Goal: Information Seeking & Learning: Compare options

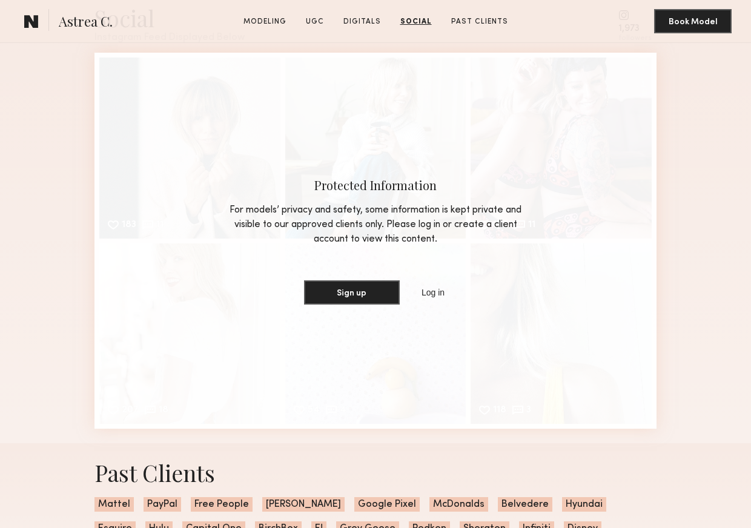
scroll to position [2351, 0]
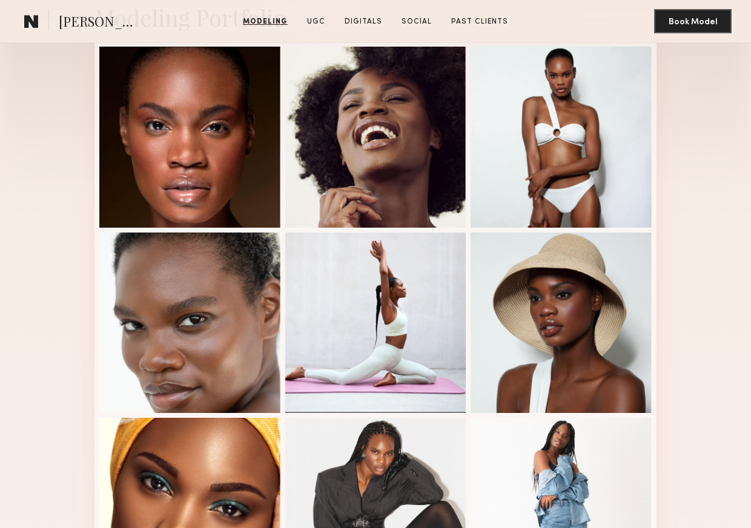
scroll to position [275, 0]
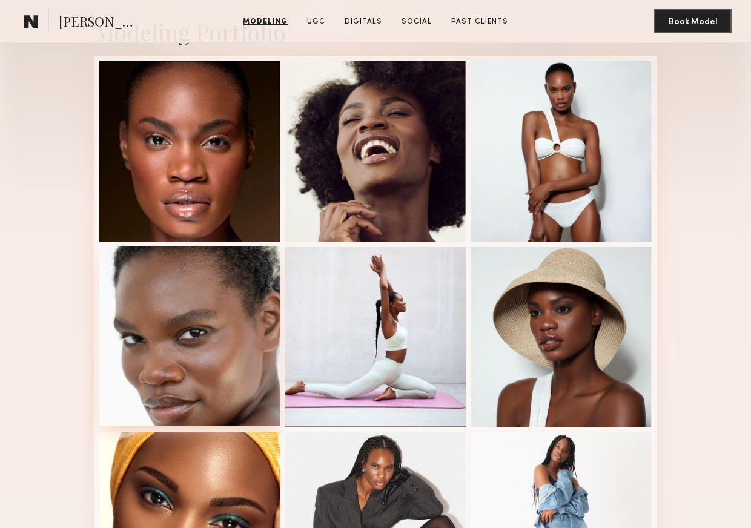
click at [227, 277] on div at bounding box center [189, 336] width 181 height 181
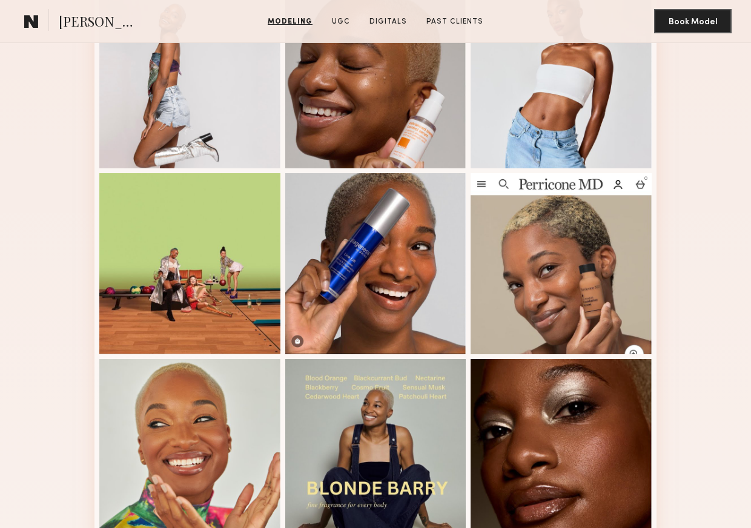
scroll to position [531, 0]
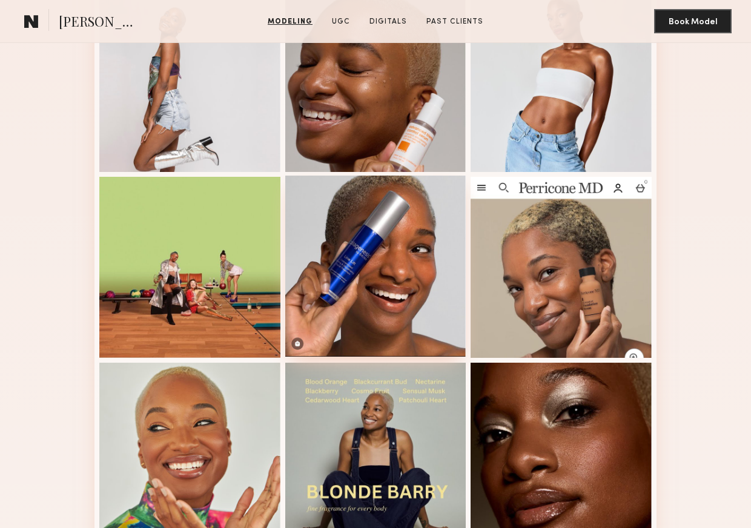
click at [383, 257] on div at bounding box center [375, 266] width 181 height 181
